Goal: Transaction & Acquisition: Register for event/course

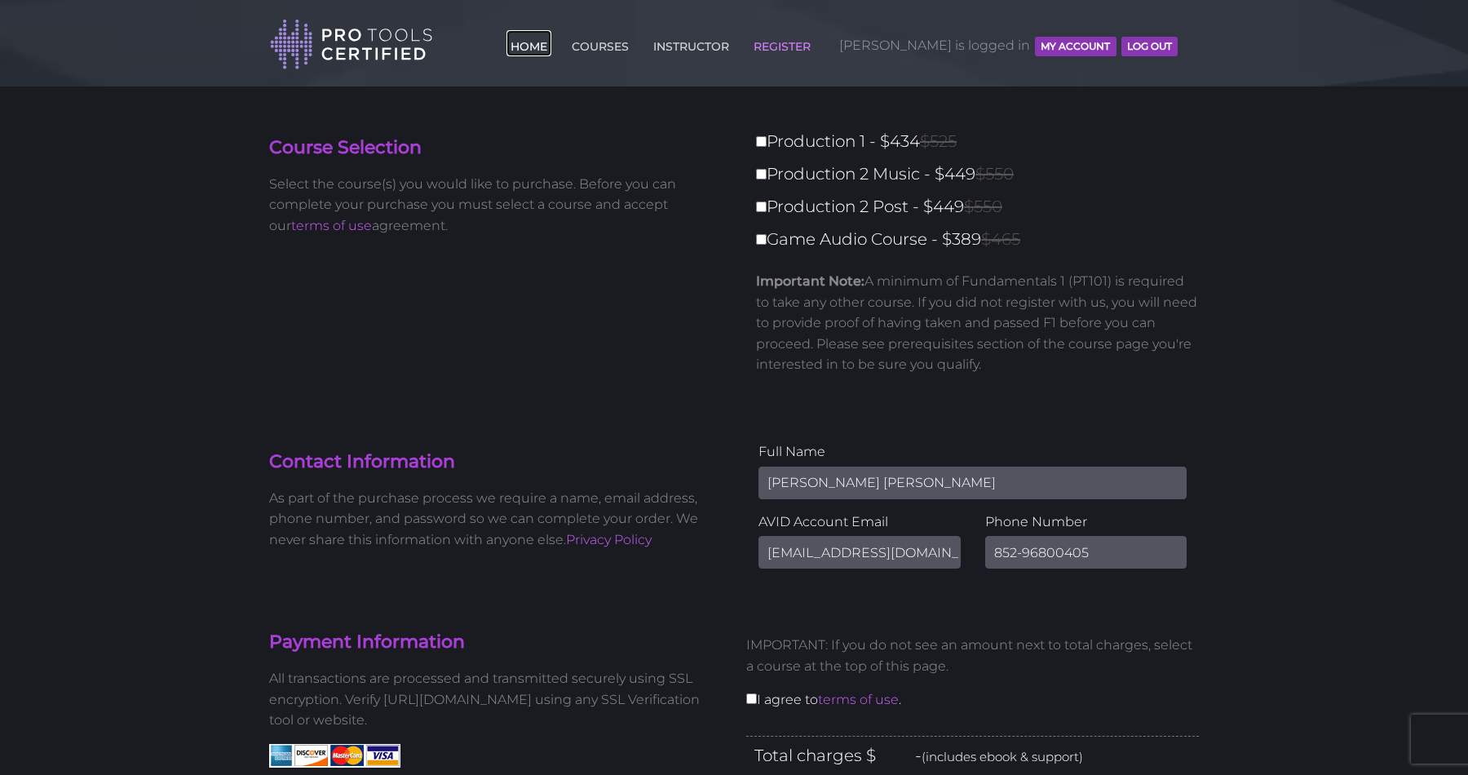
click at [551, 43] on link "HOME" at bounding box center [528, 43] width 45 height 26
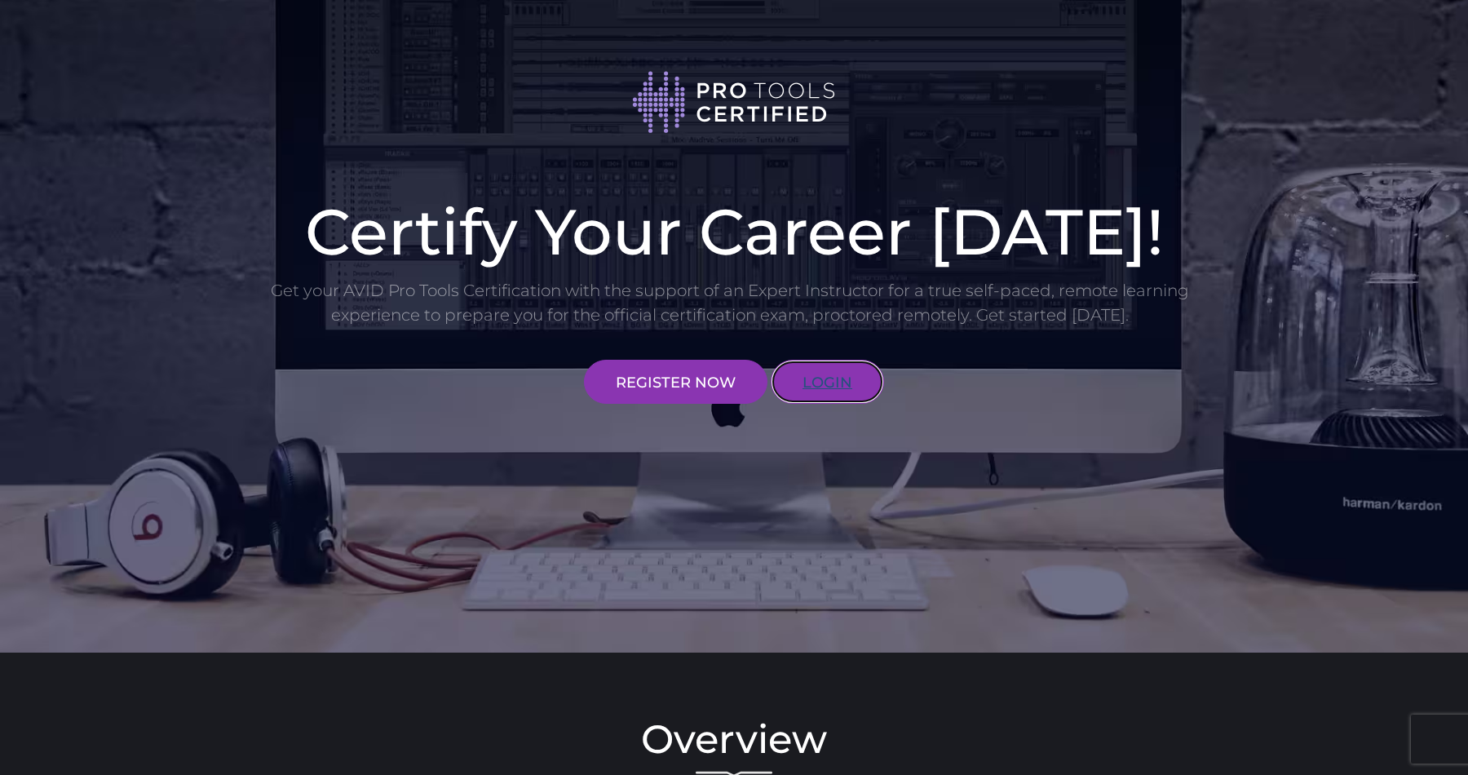
click at [828, 371] on link "LOGIN" at bounding box center [827, 382] width 113 height 44
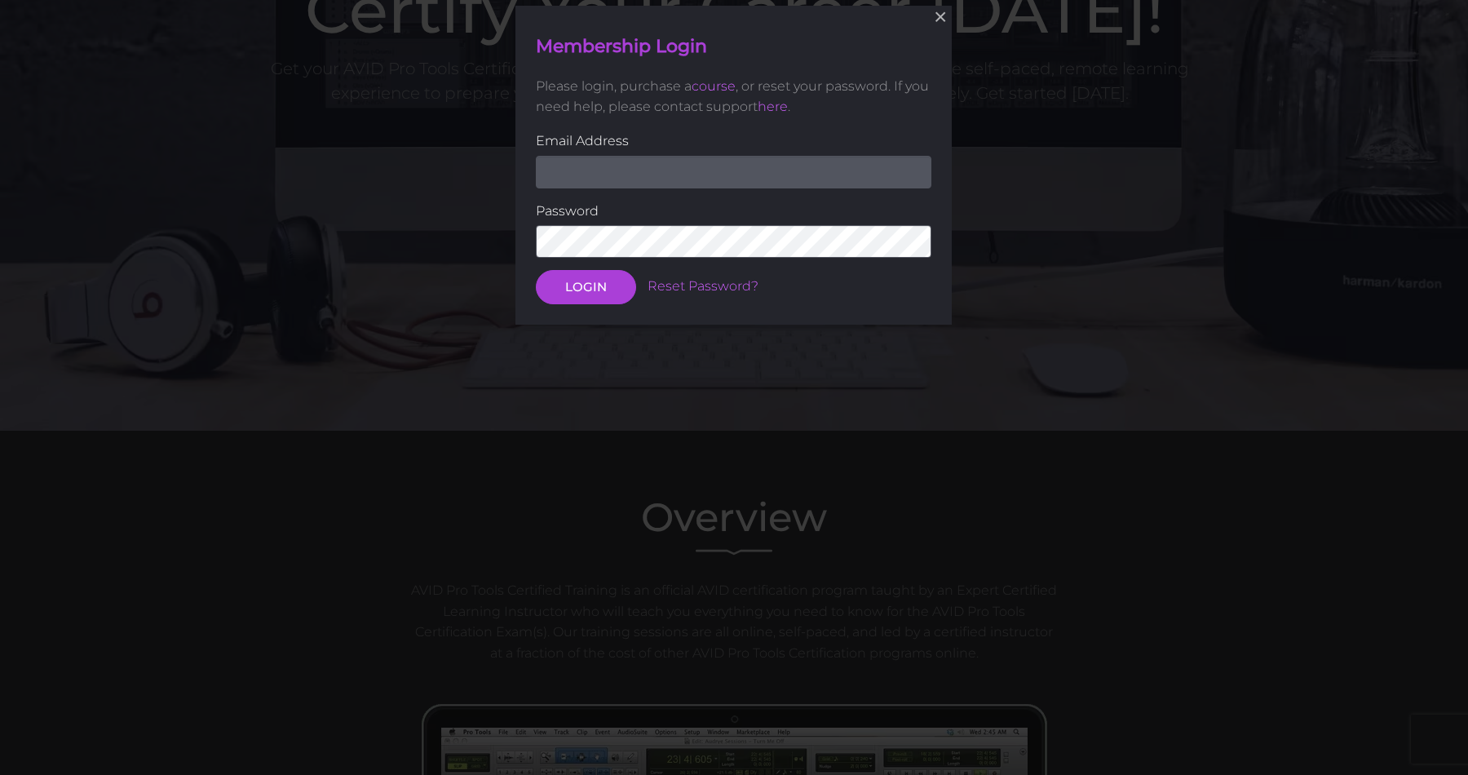
scroll to position [223, 0]
click at [640, 175] on input "email" at bounding box center [734, 171] width 396 height 33
type input "lokfei0327@gmail.com"
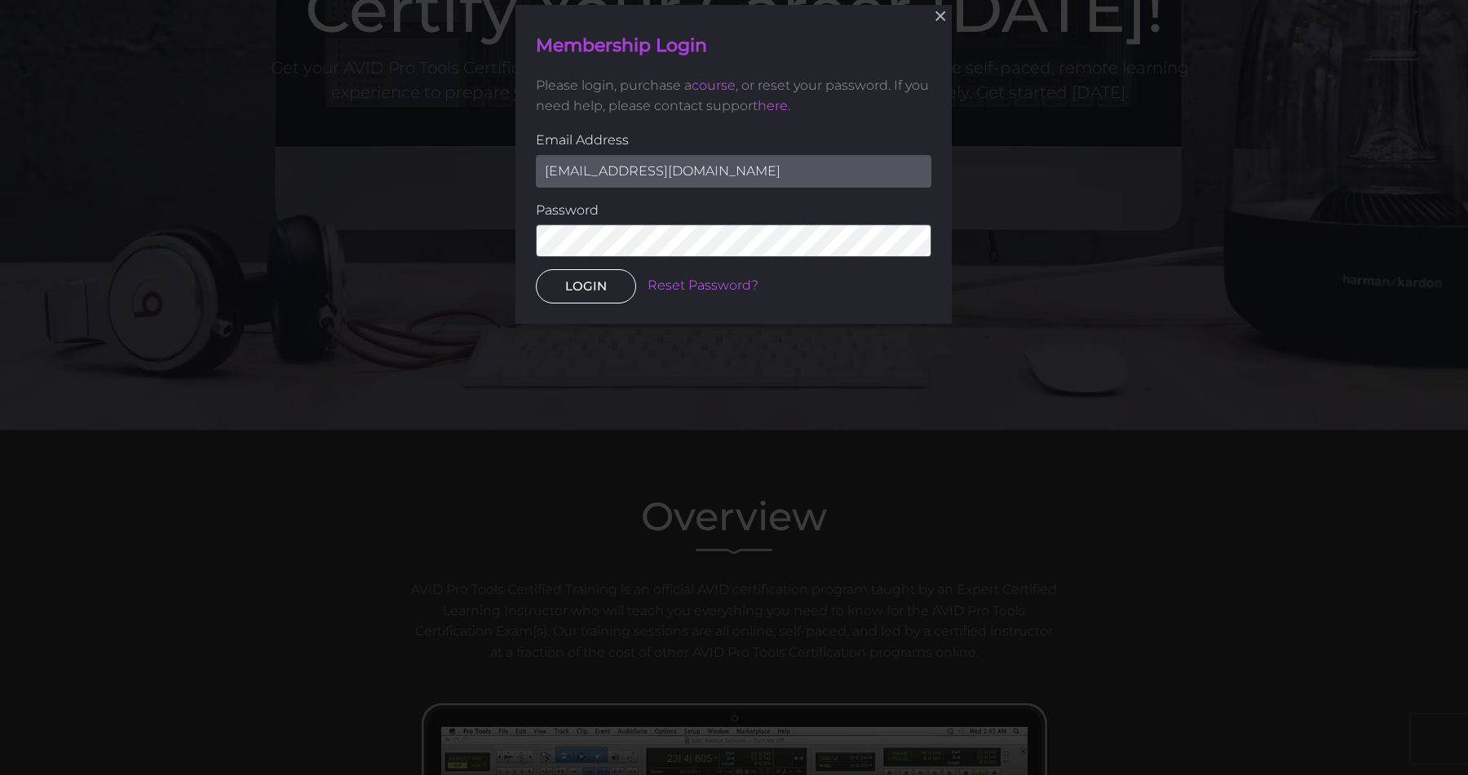
click at [603, 289] on button "LOGIN" at bounding box center [586, 287] width 100 height 34
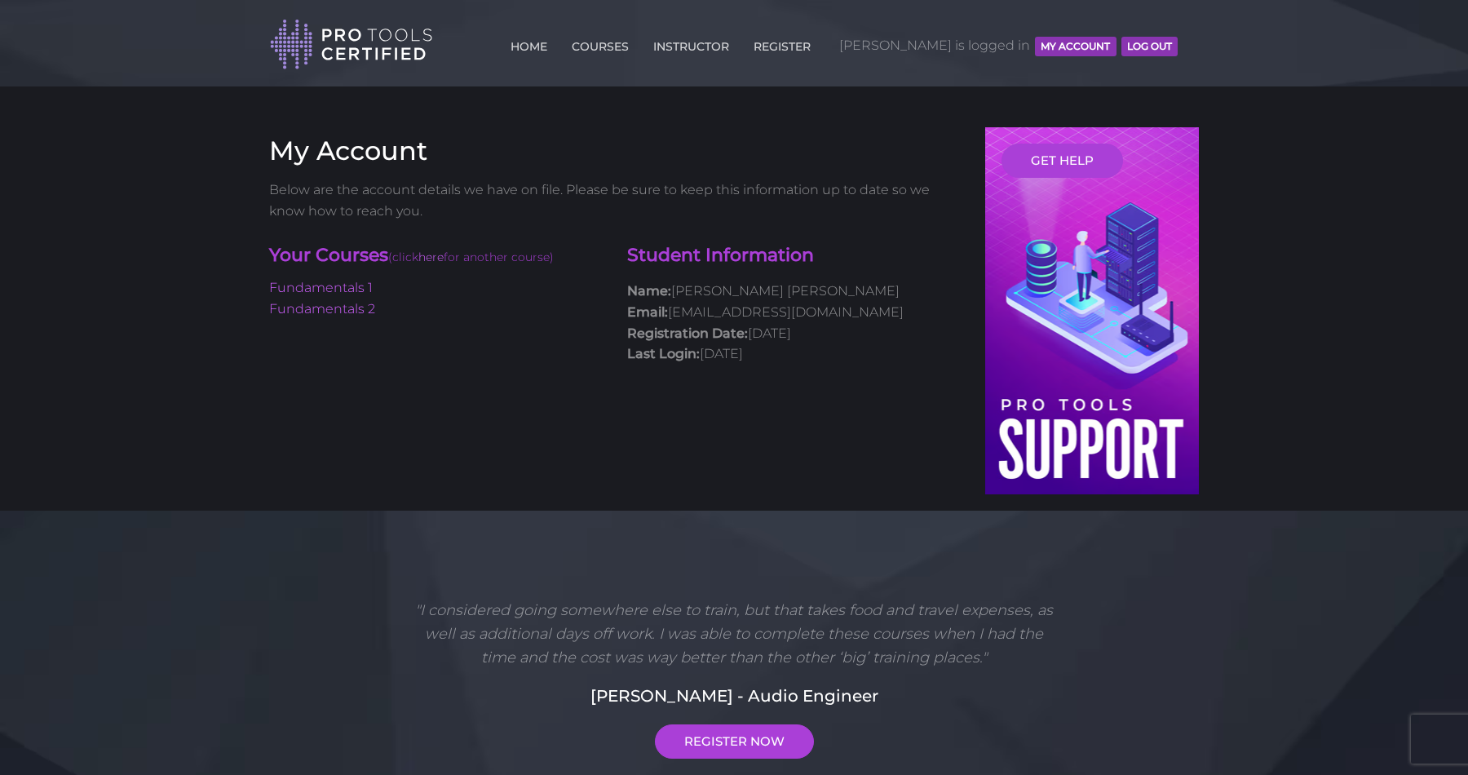
scroll to position [1, 0]
click at [633, 46] on link "COURSES" at bounding box center [600, 42] width 65 height 26
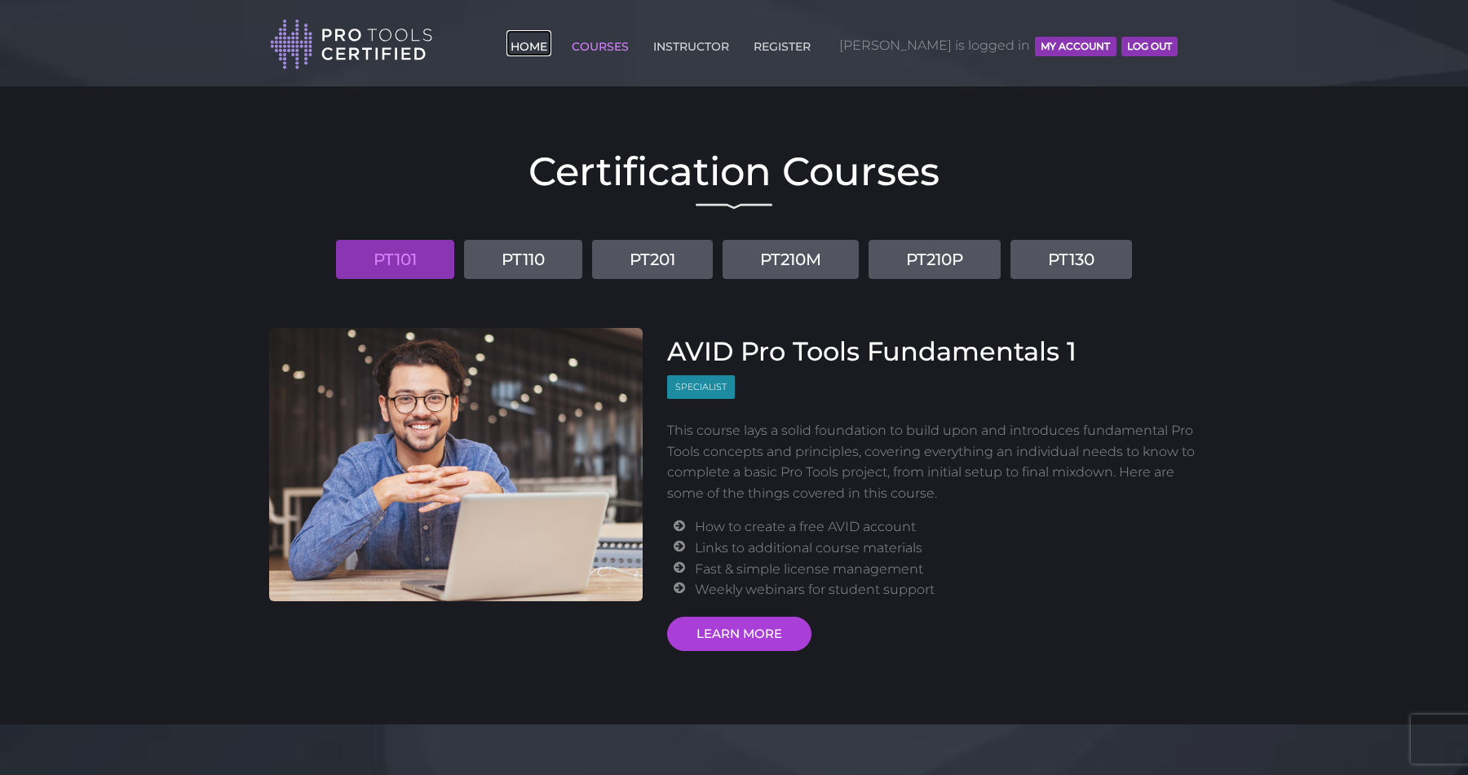
click at [551, 48] on link "HOME" at bounding box center [528, 43] width 45 height 26
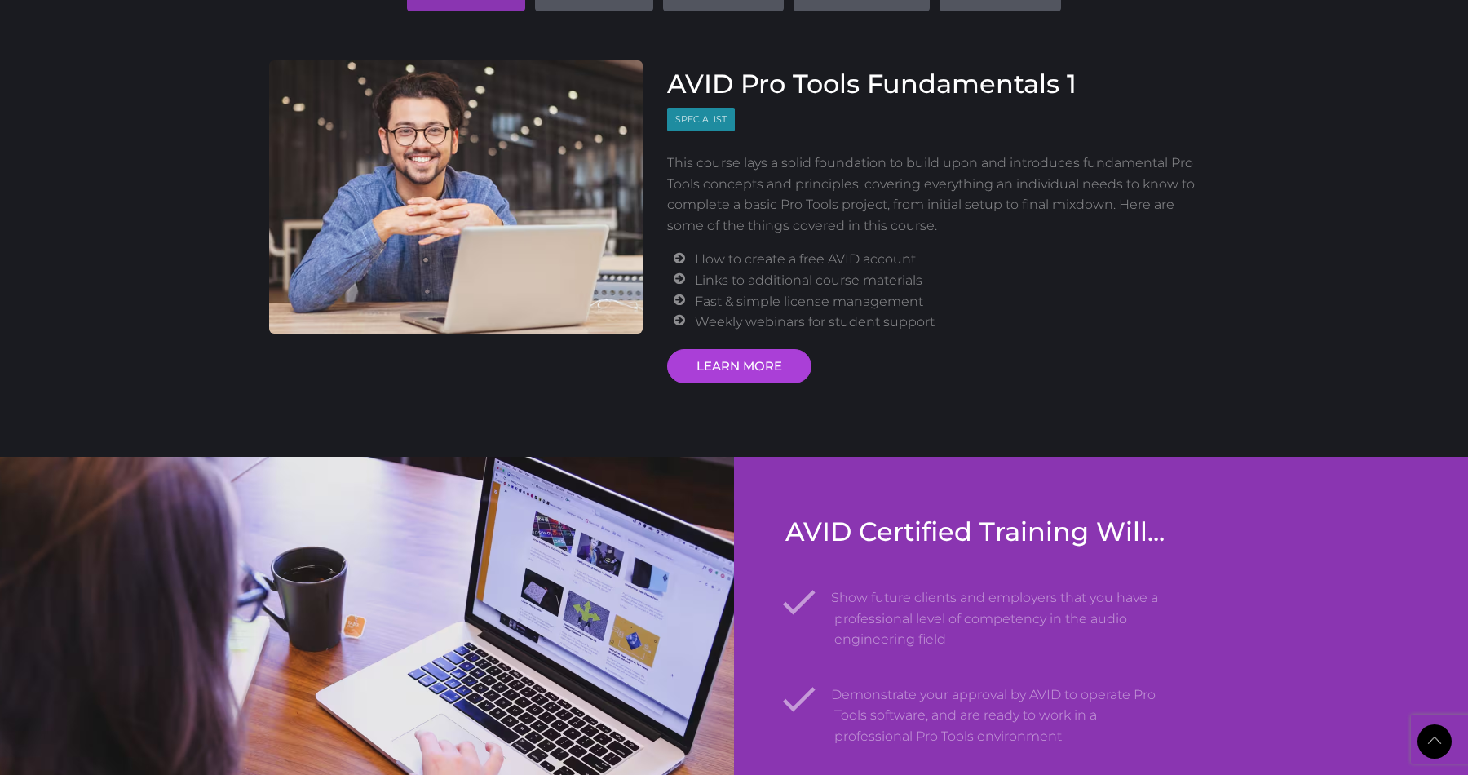
scroll to position [2000, 0]
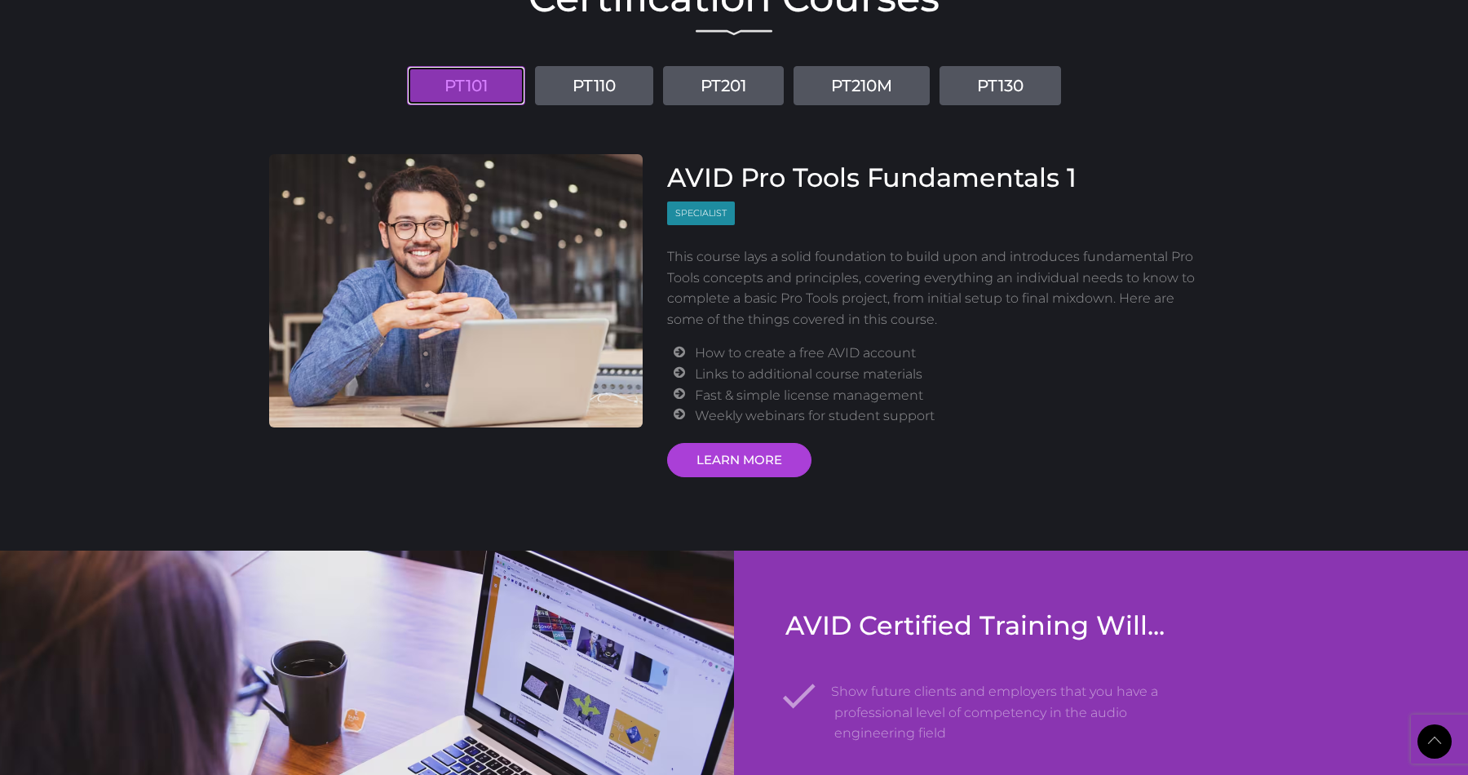
click at [470, 88] on link "PT101" at bounding box center [466, 85] width 118 height 39
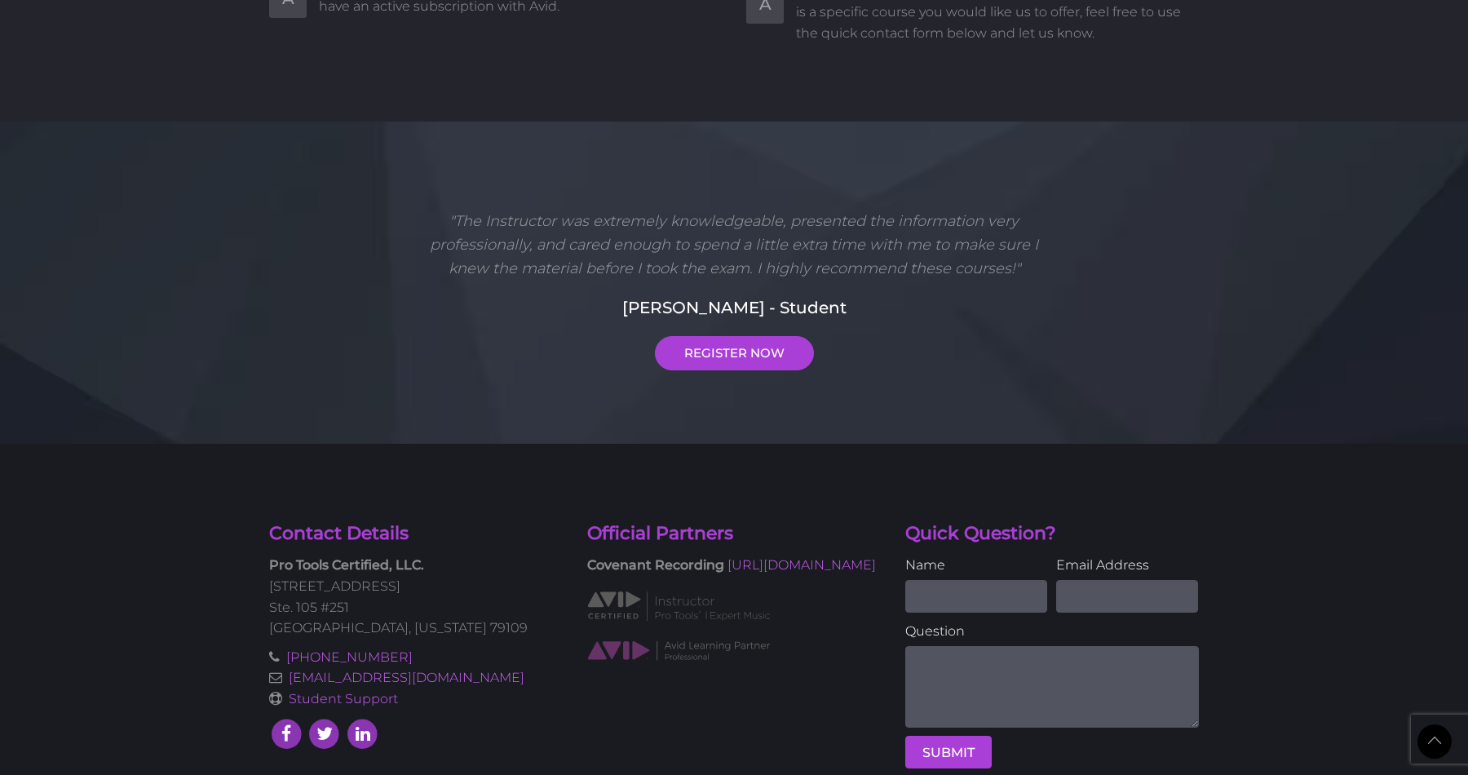
scroll to position [4192, 0]
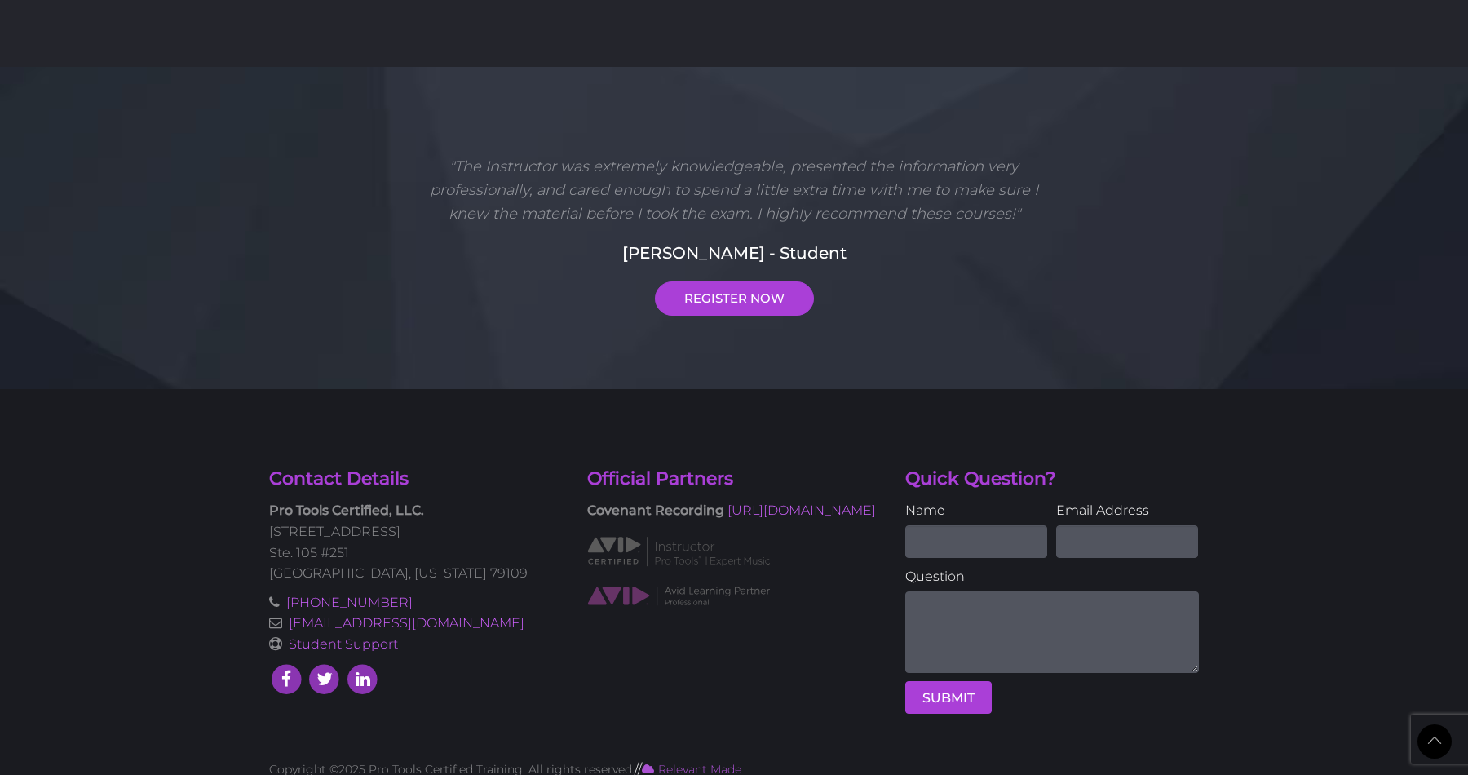
drag, startPoint x: 709, startPoint y: 255, endPoint x: 709, endPoint y: 265, distance: 9.8
click at [709, 255] on div ""The Instructor was extremely knowledgeable, presented the information very pro…" at bounding box center [734, 235] width 930 height 160
click at [709, 281] on link "REGISTER NOW" at bounding box center [734, 298] width 159 height 34
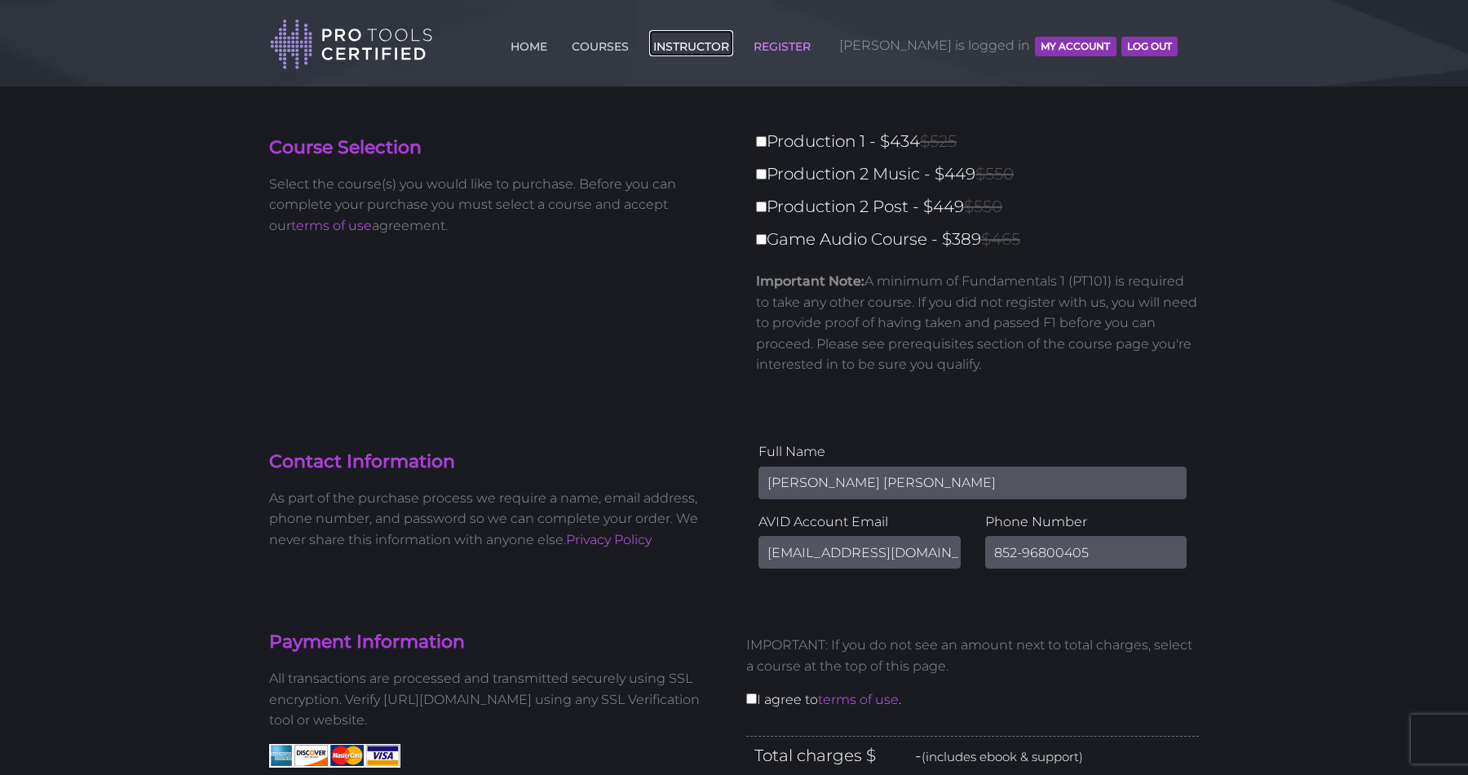
click at [733, 48] on link "INSTRUCTOR" at bounding box center [691, 43] width 84 height 26
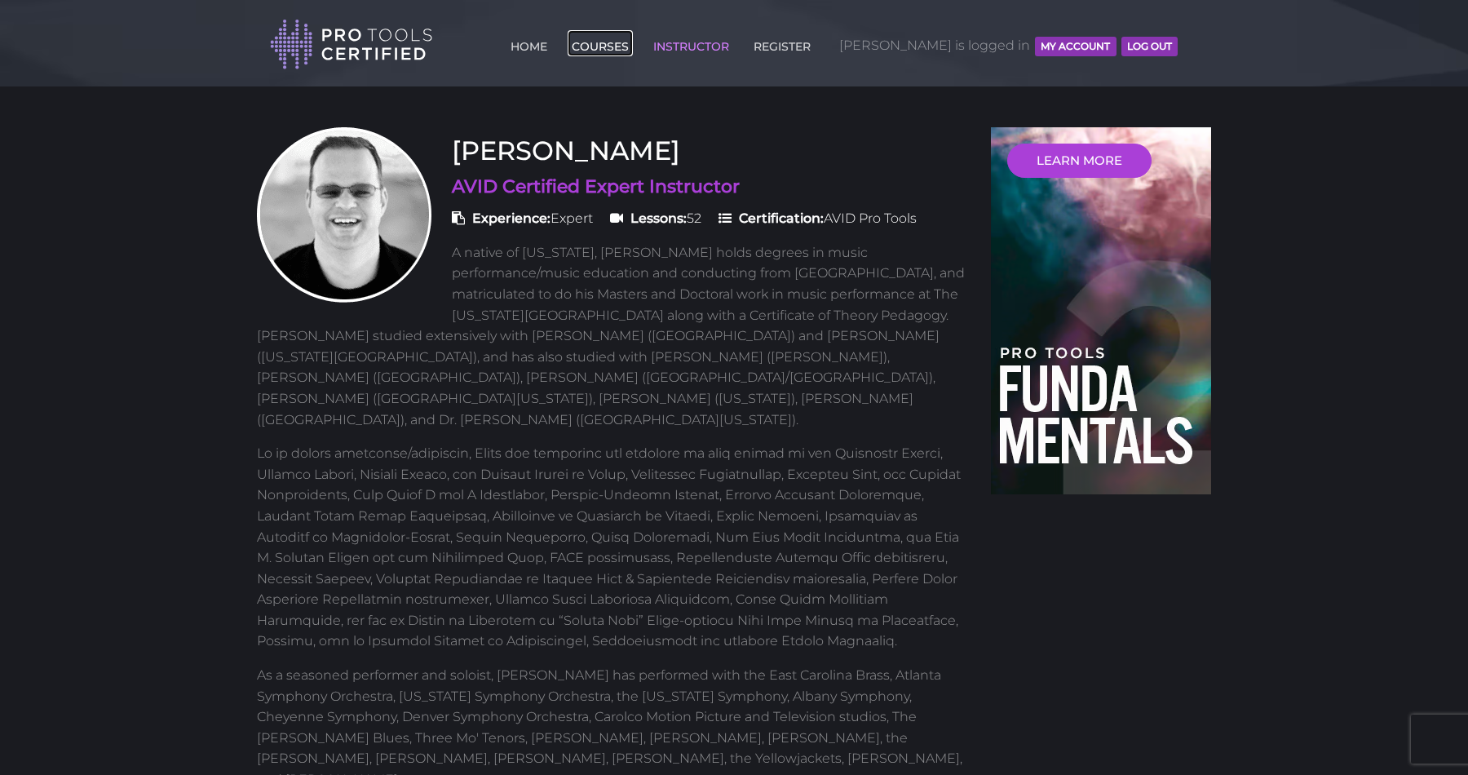
click at [633, 42] on link "COURSES" at bounding box center [600, 43] width 65 height 26
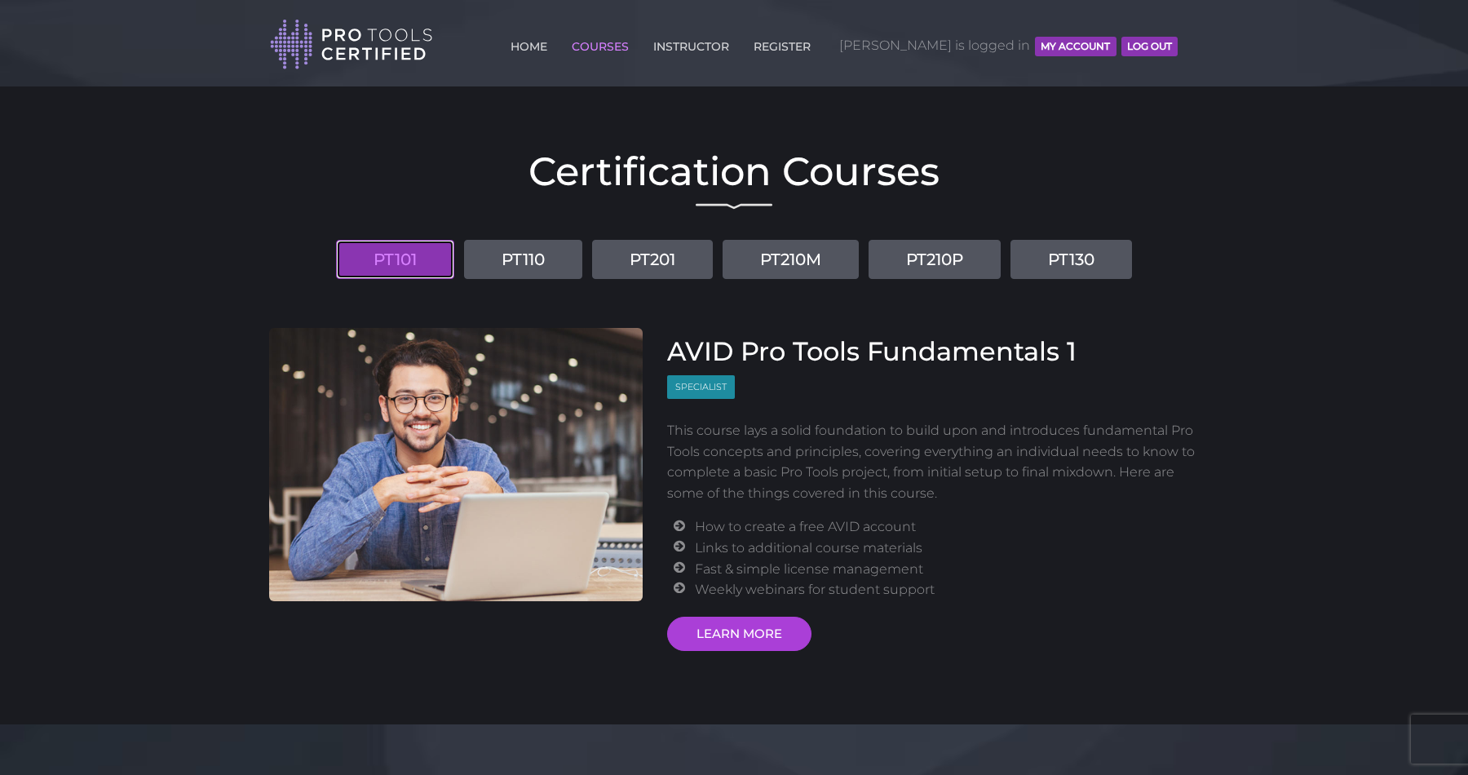
click at [401, 264] on link "PT101" at bounding box center [395, 259] width 118 height 39
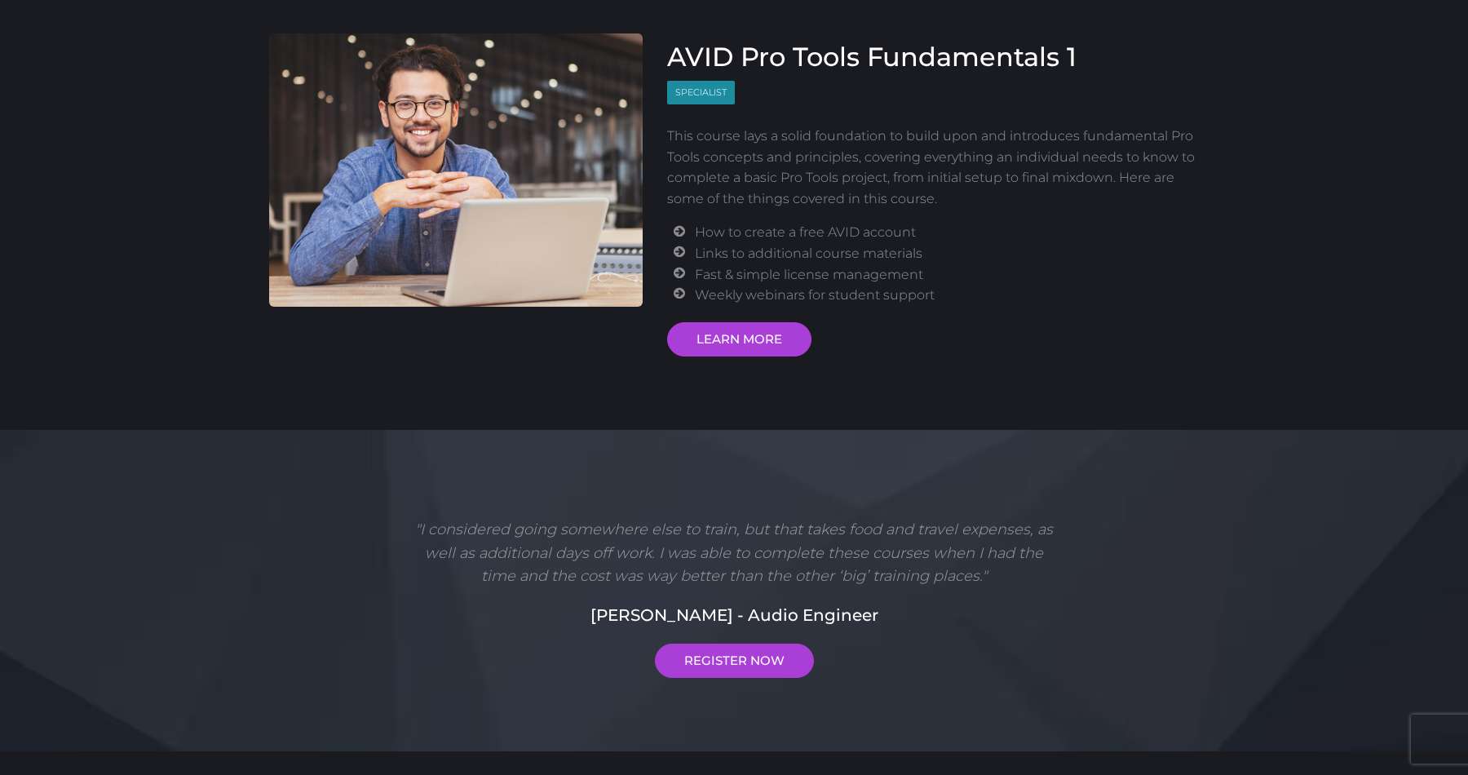
scroll to position [304, 0]
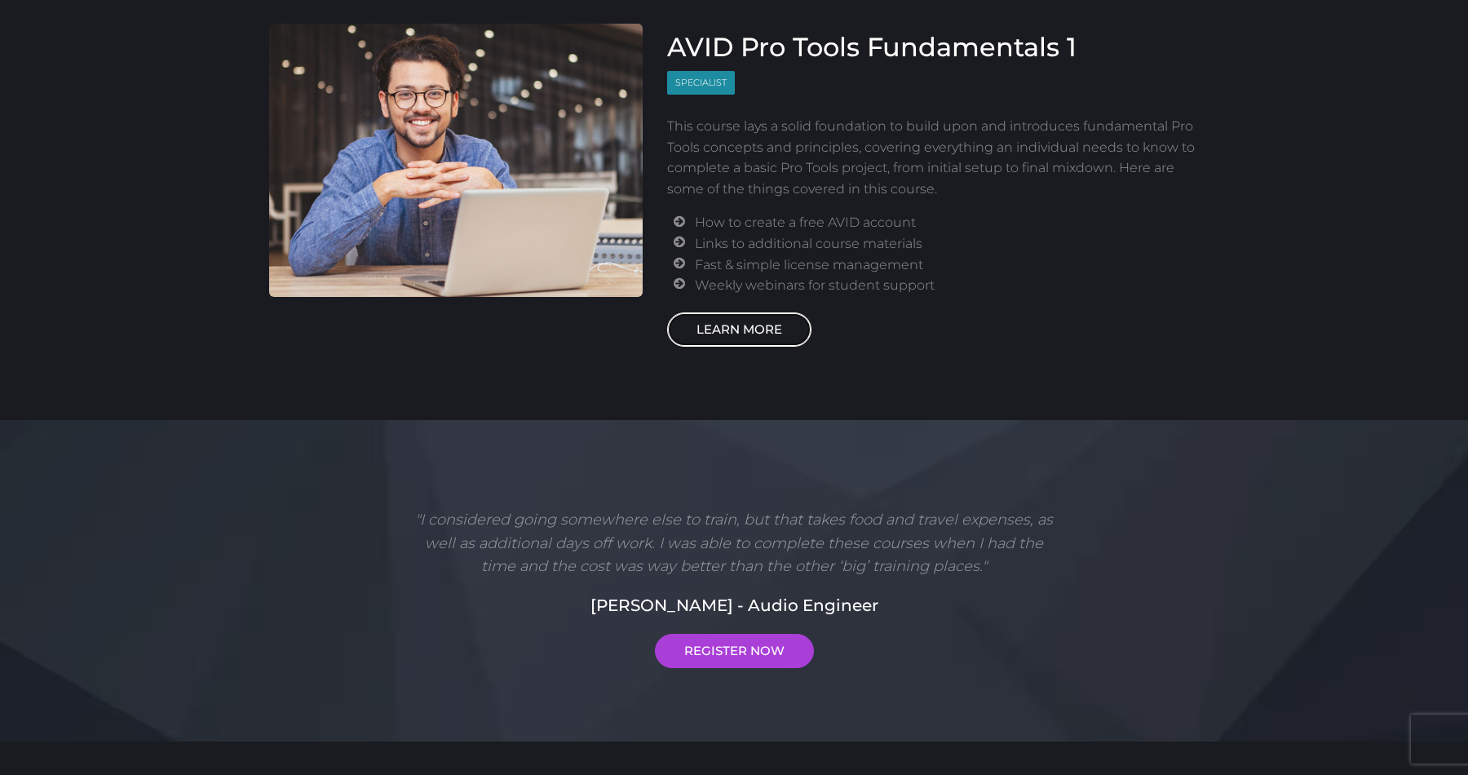
click at [749, 343] on link "LEARN MORE" at bounding box center [739, 329] width 144 height 34
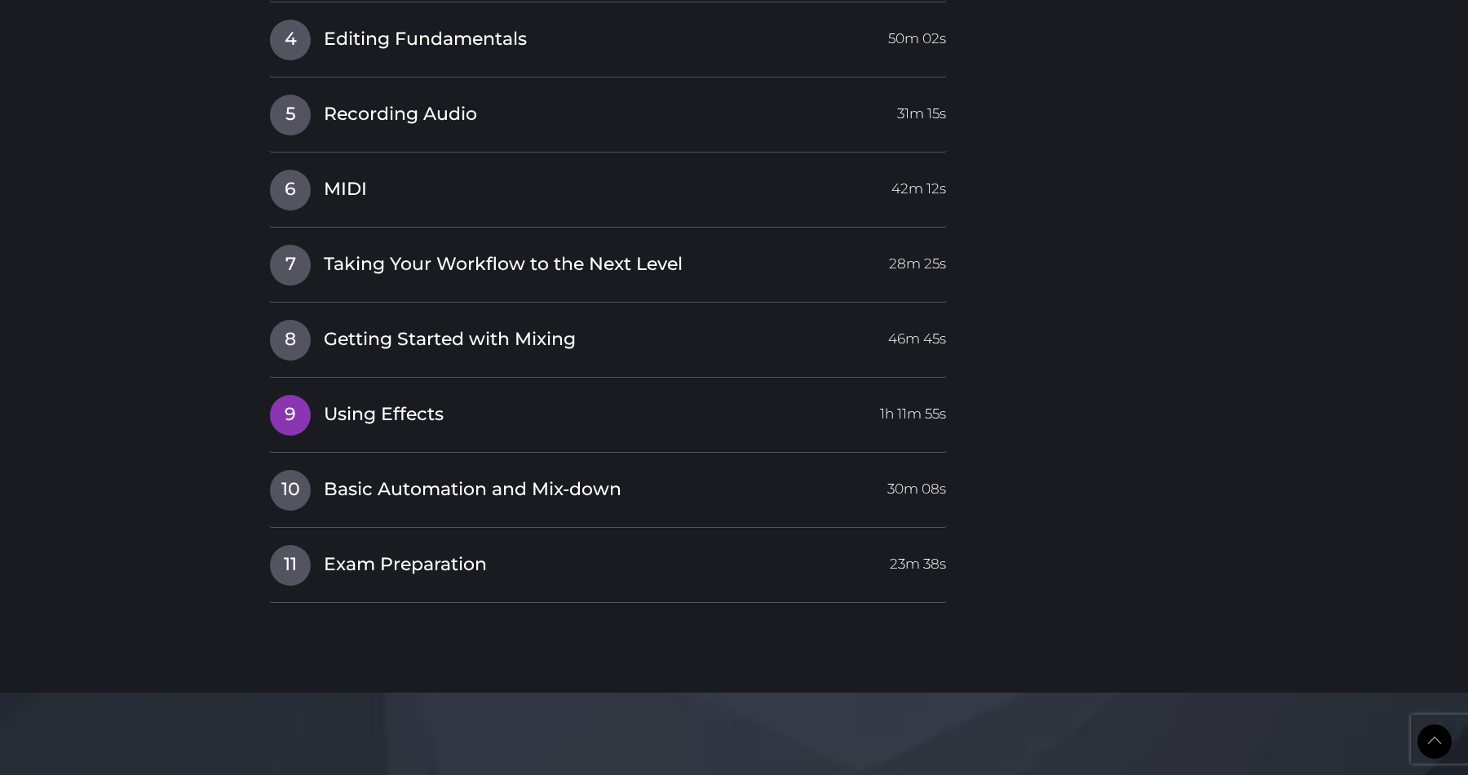
scroll to position [2179, 0]
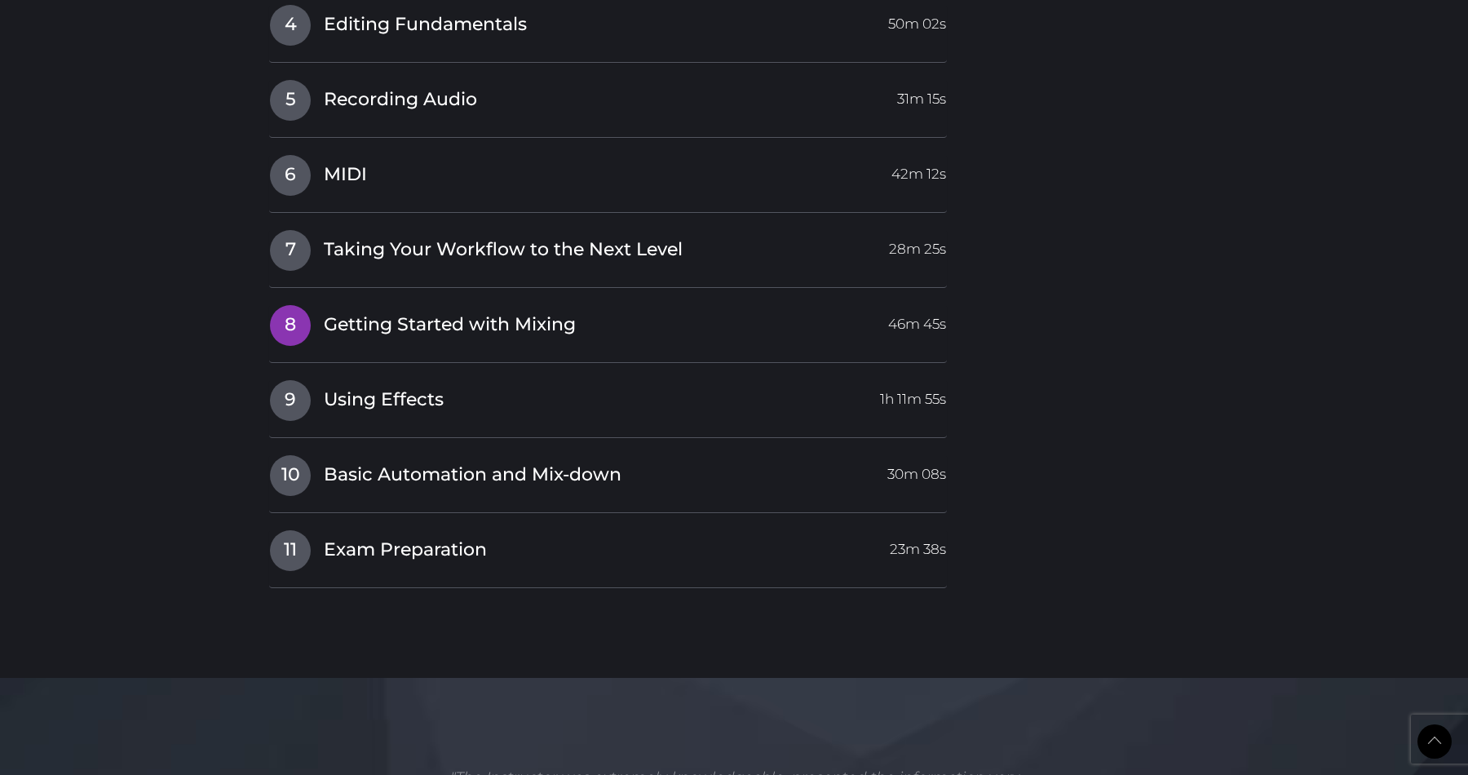
click at [493, 324] on span "Getting Started with Mixing" at bounding box center [450, 324] width 252 height 25
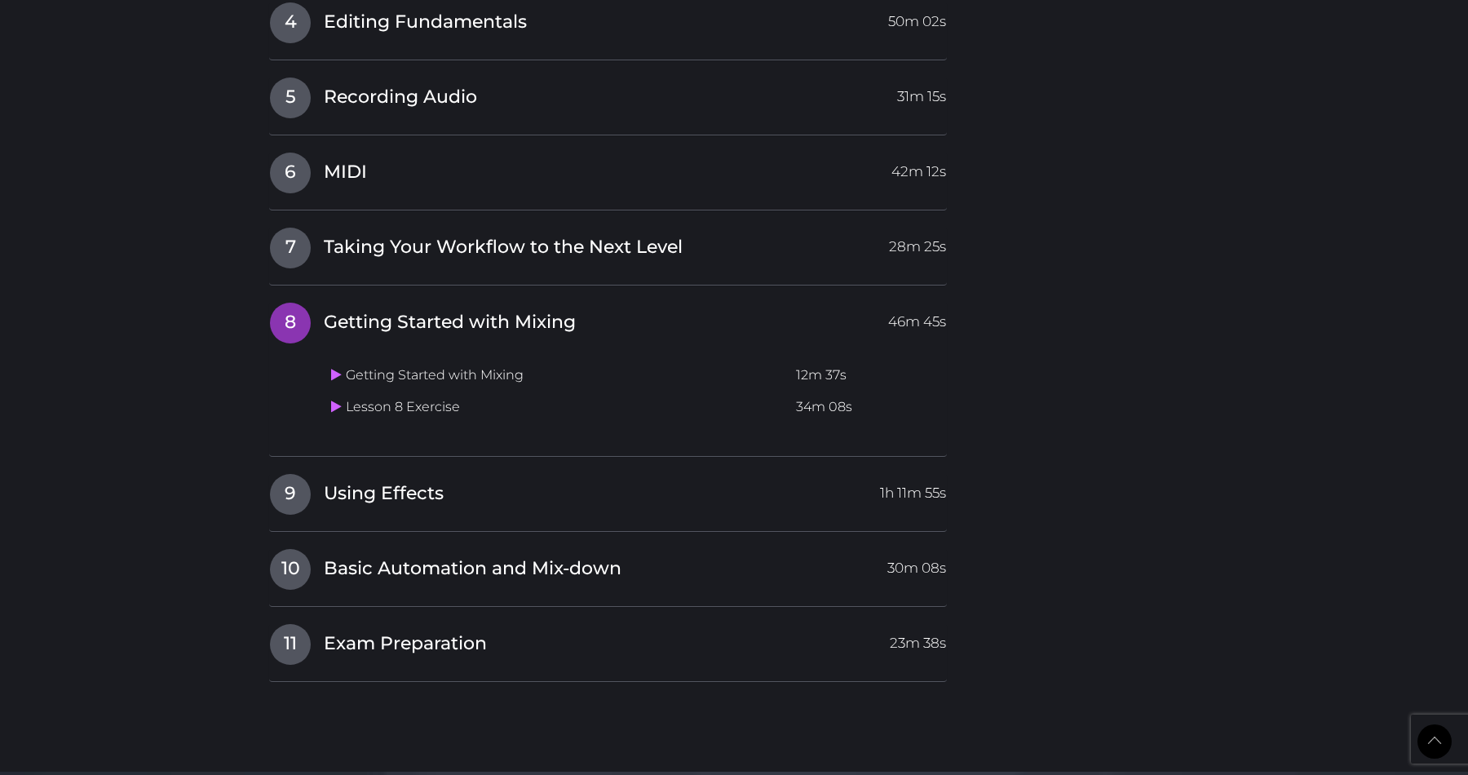
scroll to position [1828, 0]
click at [395, 378] on td "Getting Started with Mixing" at bounding box center [557, 378] width 465 height 32
click at [336, 382] on icon at bounding box center [336, 376] width 11 height 13
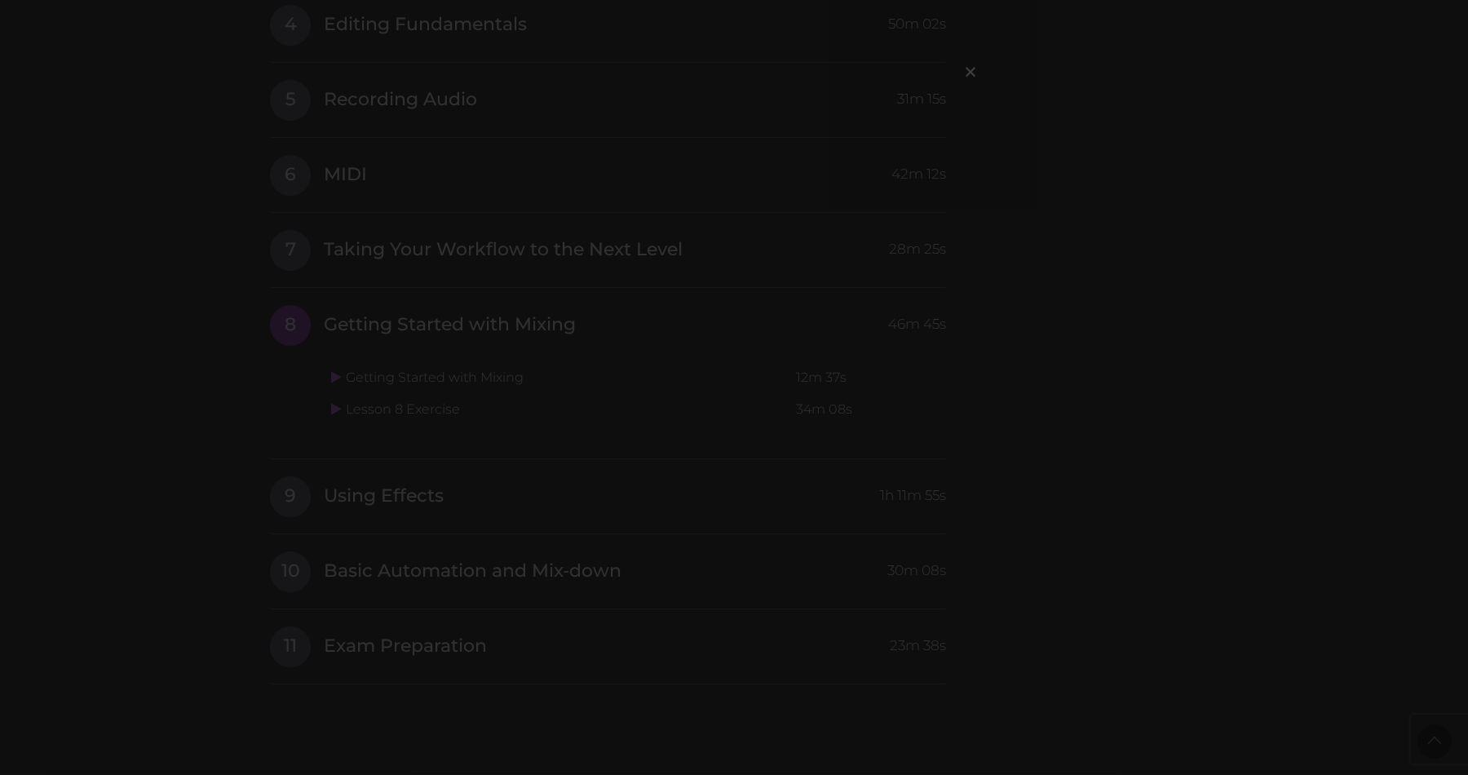
click at [577, 485] on div "×" at bounding box center [734, 387] width 1468 height 775
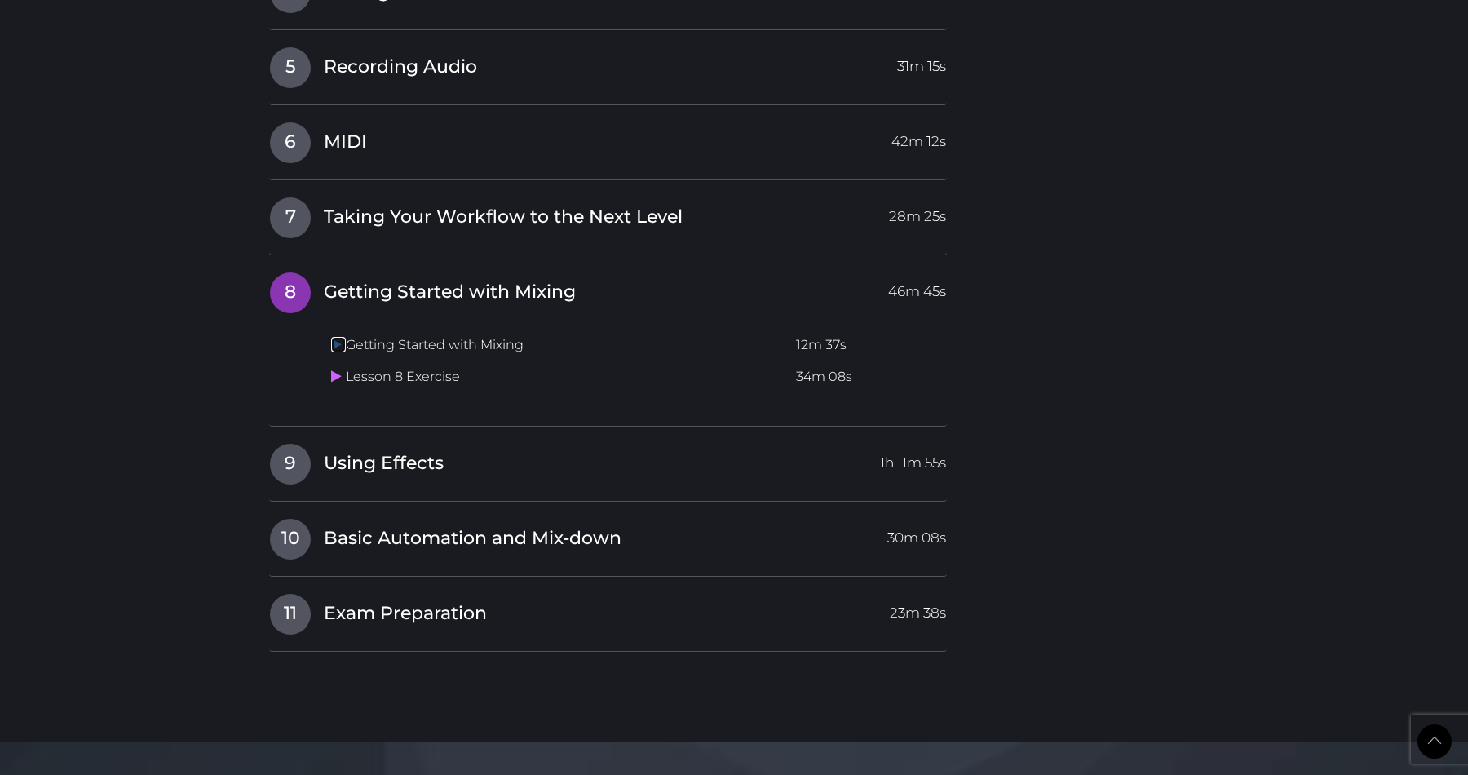
scroll to position [1873, 0]
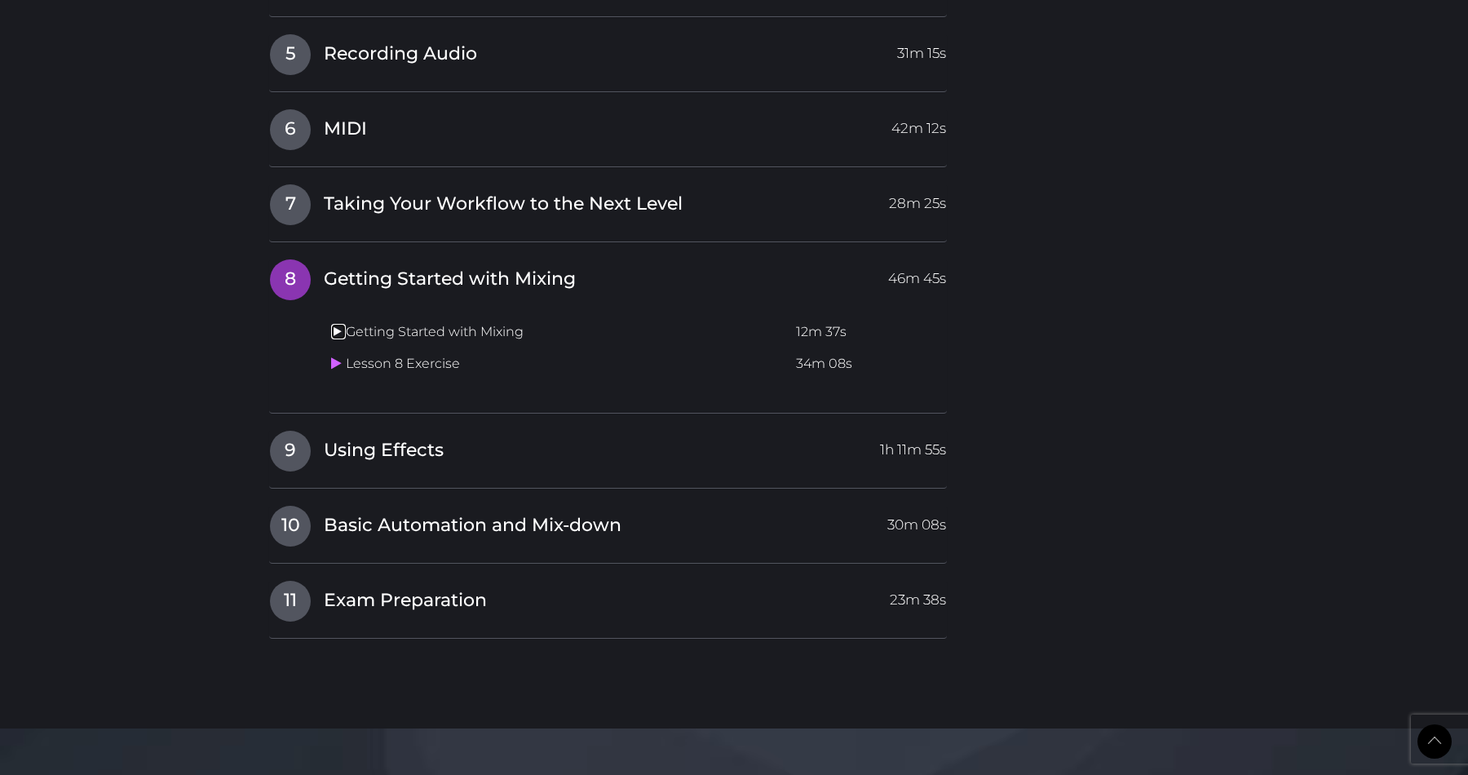
click at [334, 333] on icon at bounding box center [336, 331] width 11 height 13
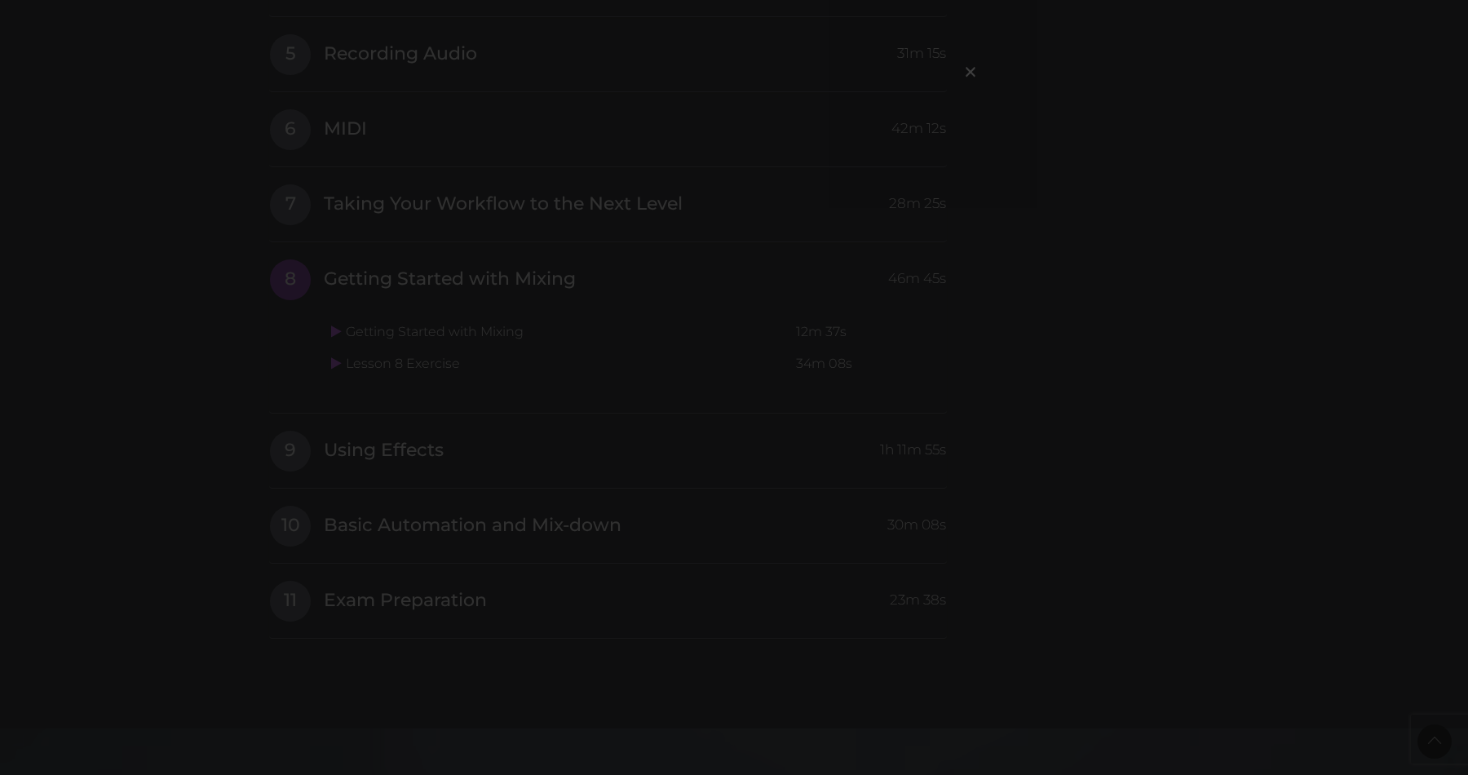
click at [1264, 497] on div "×" at bounding box center [734, 387] width 1468 height 775
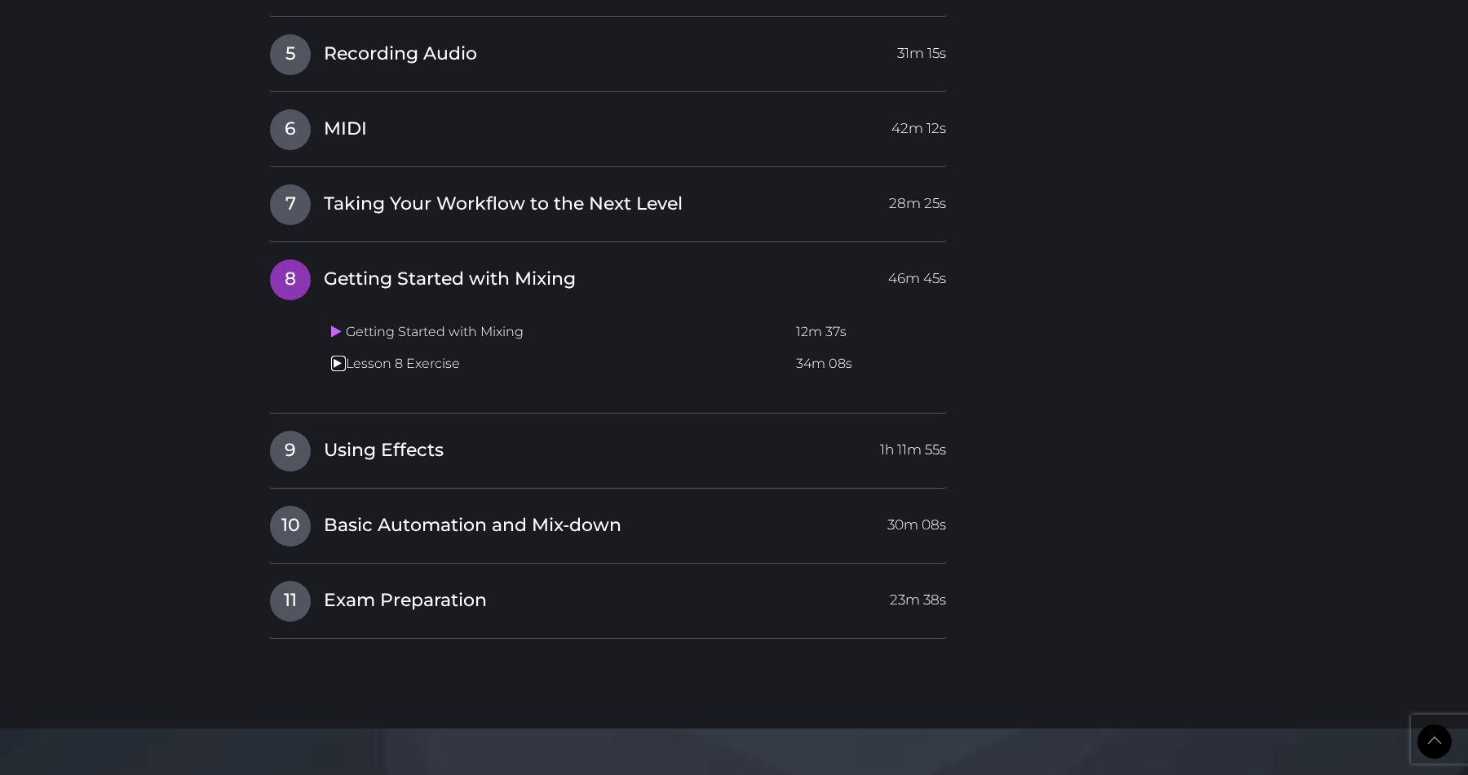
click at [339, 366] on icon at bounding box center [336, 362] width 11 height 13
